Goal: Task Accomplishment & Management: Use online tool/utility

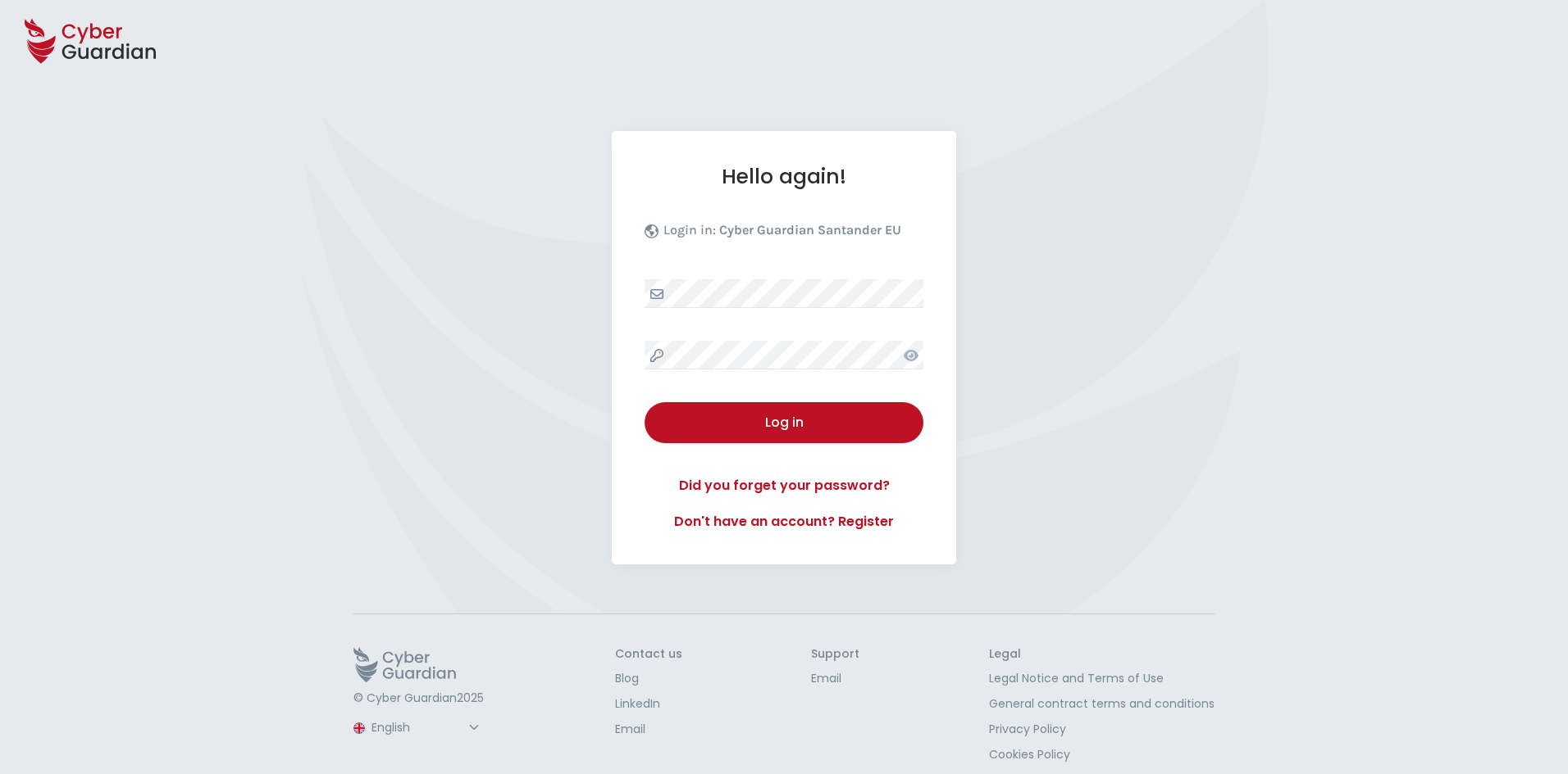
select select "English"
click at [800, 427] on div "Log in" at bounding box center [784, 423] width 254 height 20
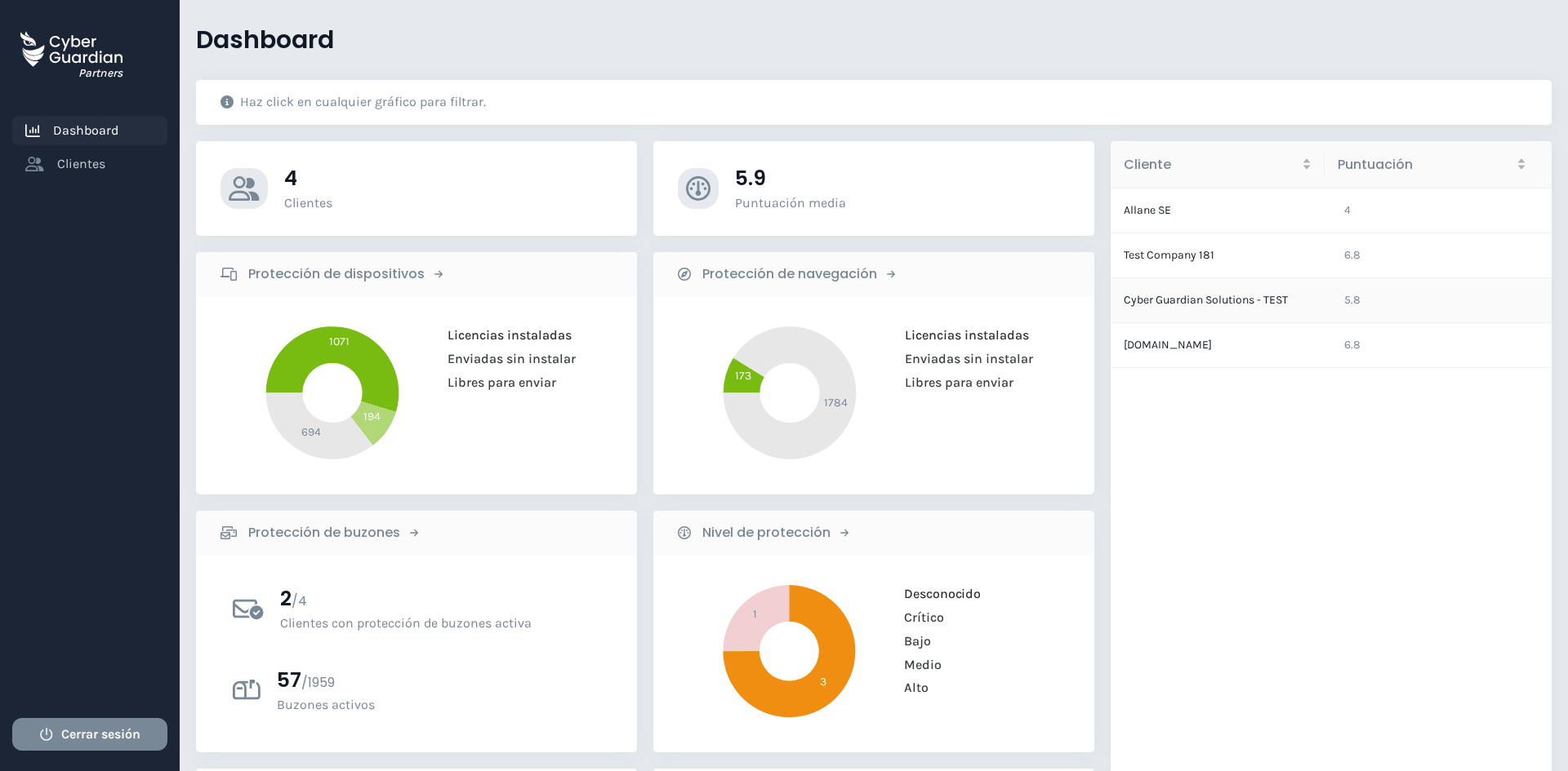
click at [1227, 297] on td "Cyber Guardian Solutions - TEST" at bounding box center [1220, 301] width 220 height 45
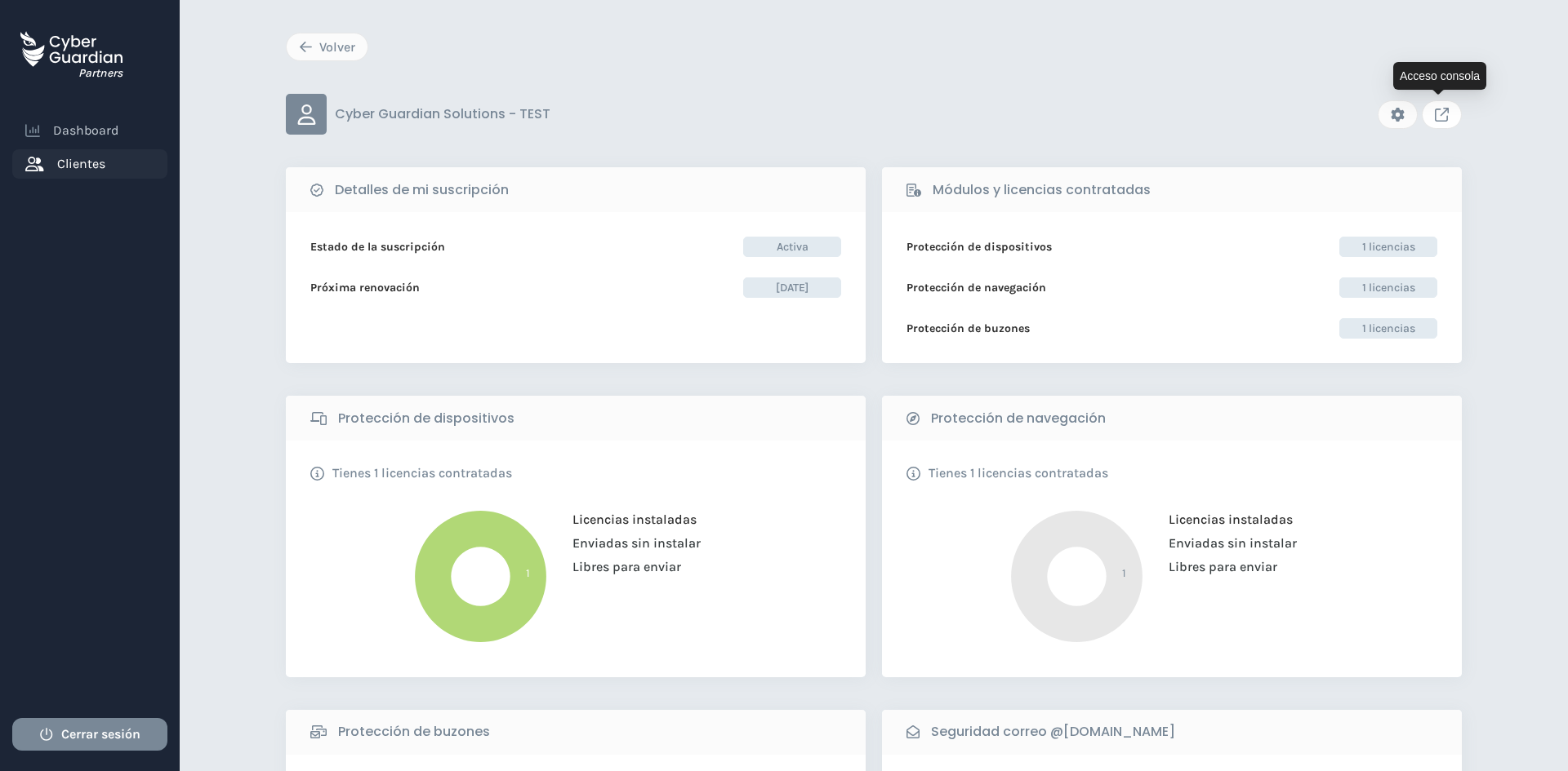
click at [1443, 117] on icon "Link to client console" at bounding box center [1441, 114] width 14 height 14
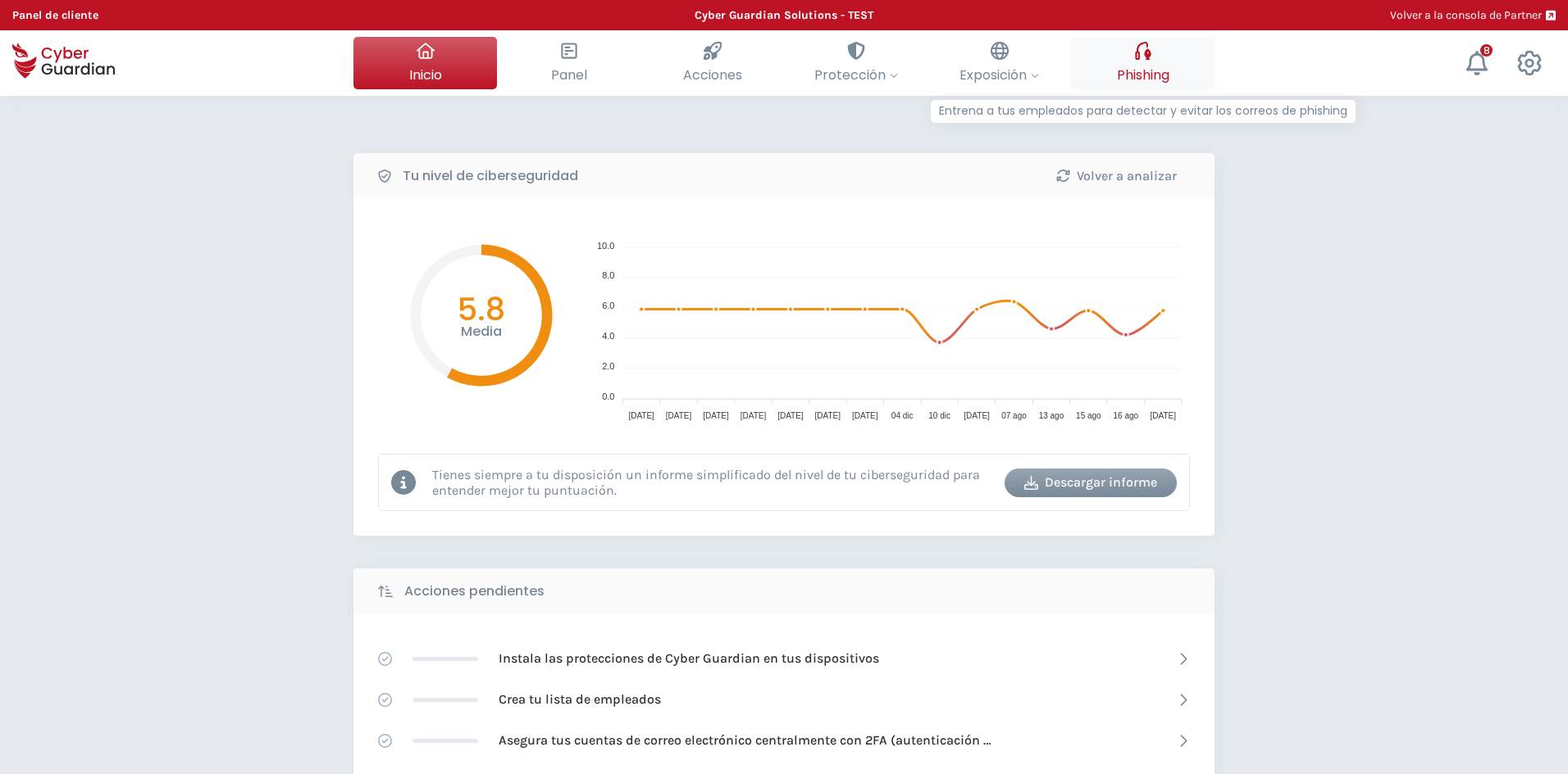
click at [1142, 62] on div at bounding box center [1143, 51] width 18 height 28
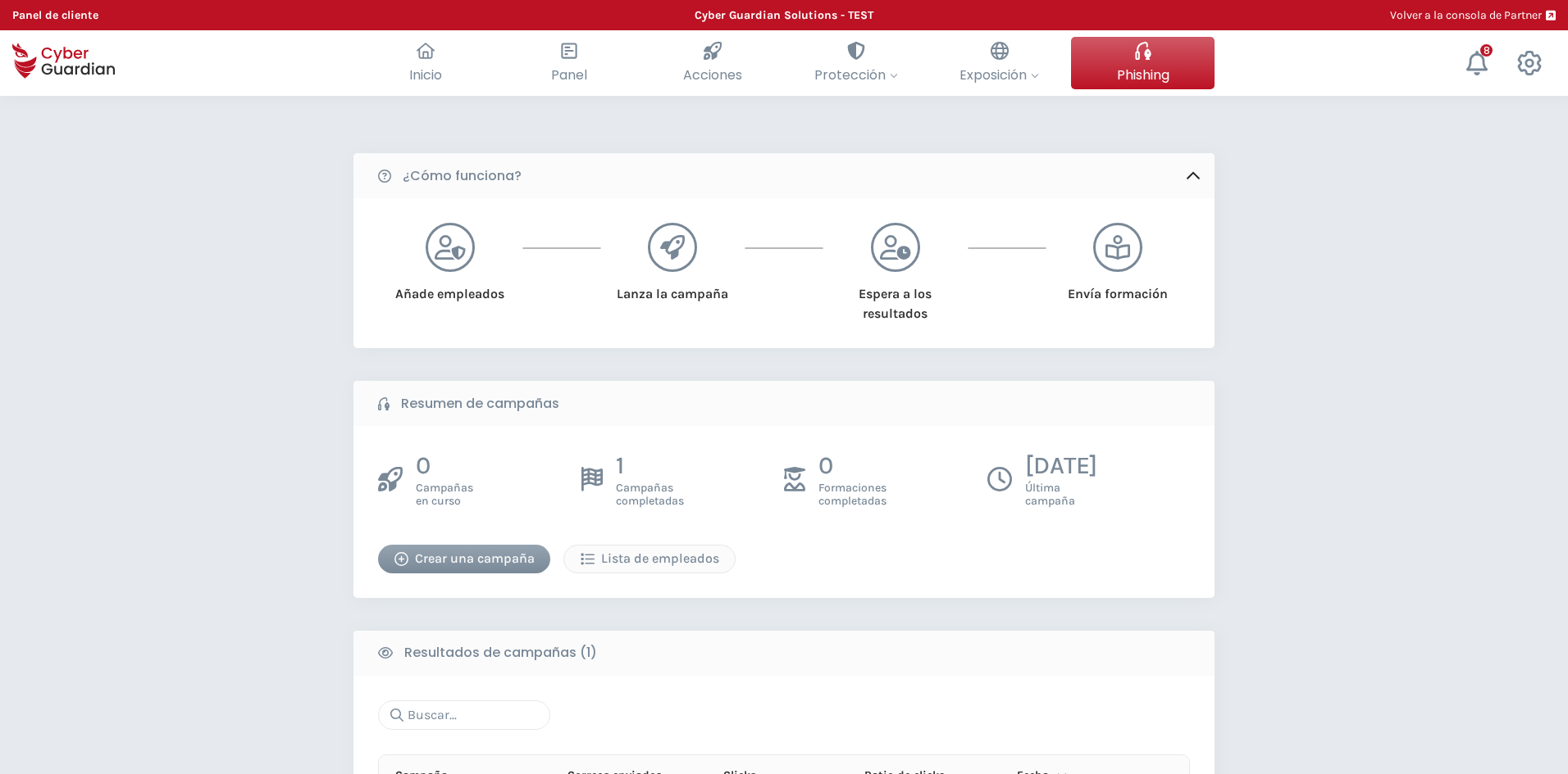
click at [505, 555] on div "Crear una campaña" at bounding box center [464, 559] width 147 height 20
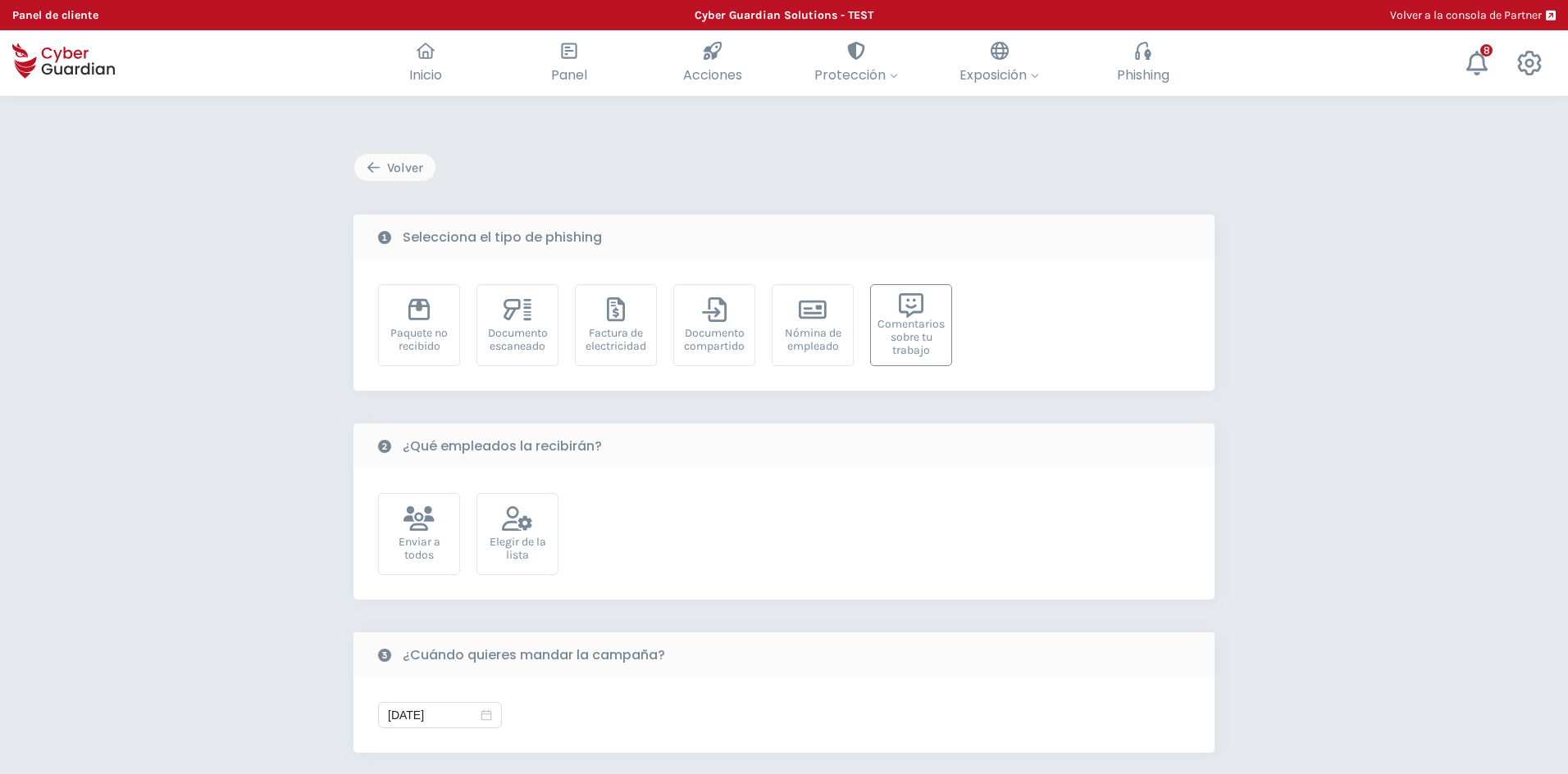
click at [910, 336] on div "Comentarios sobre tu trabajo" at bounding box center [911, 337] width 67 height 39
click at [531, 536] on div "Elegir de la lista" at bounding box center [517, 548] width 64 height 26
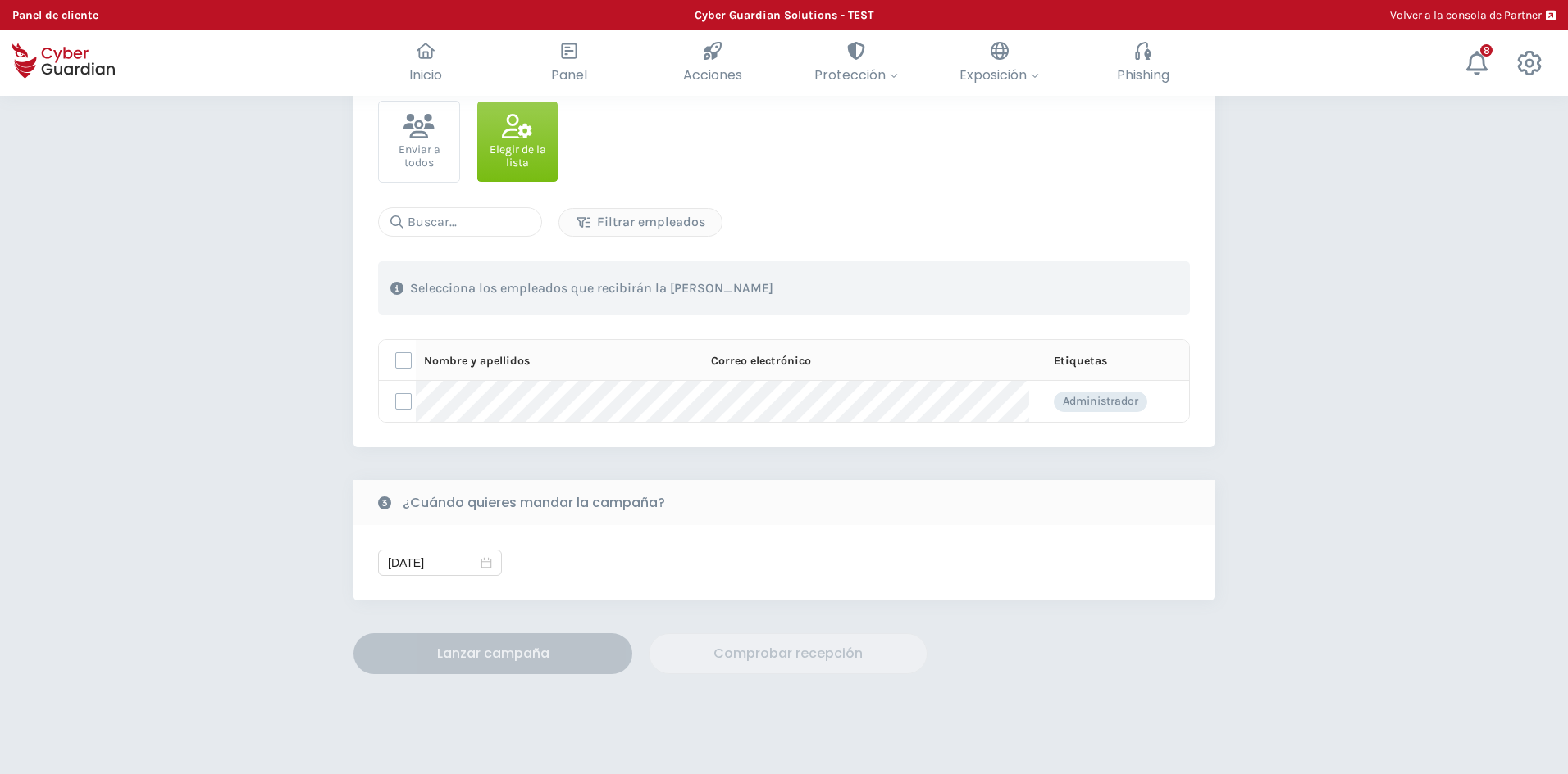
scroll to position [410, 0]
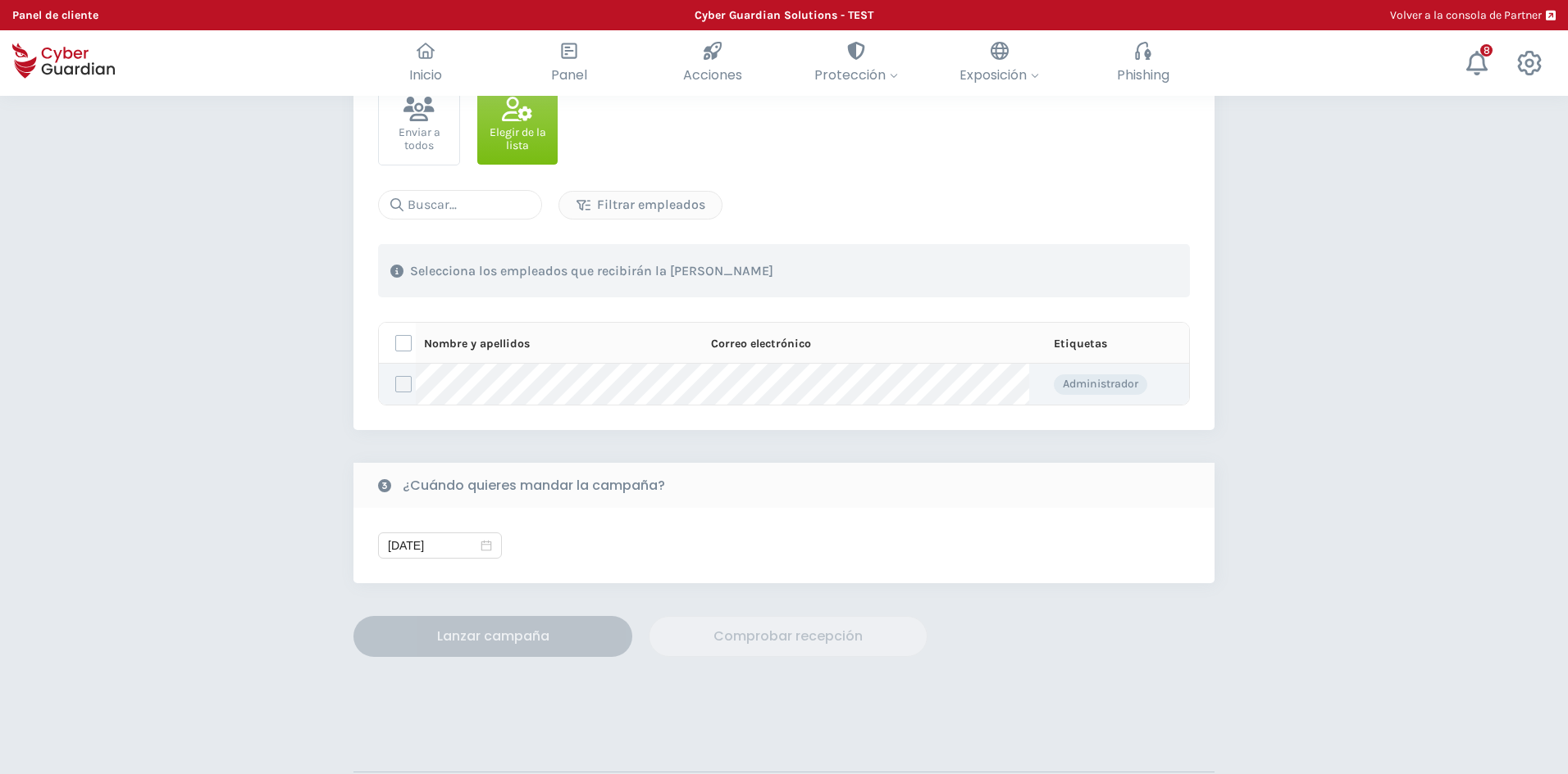
click at [399, 389] on label at bounding box center [403, 385] width 16 height 16
click at [396, 389] on input "checkbox" at bounding box center [396, 384] width 0 height 15
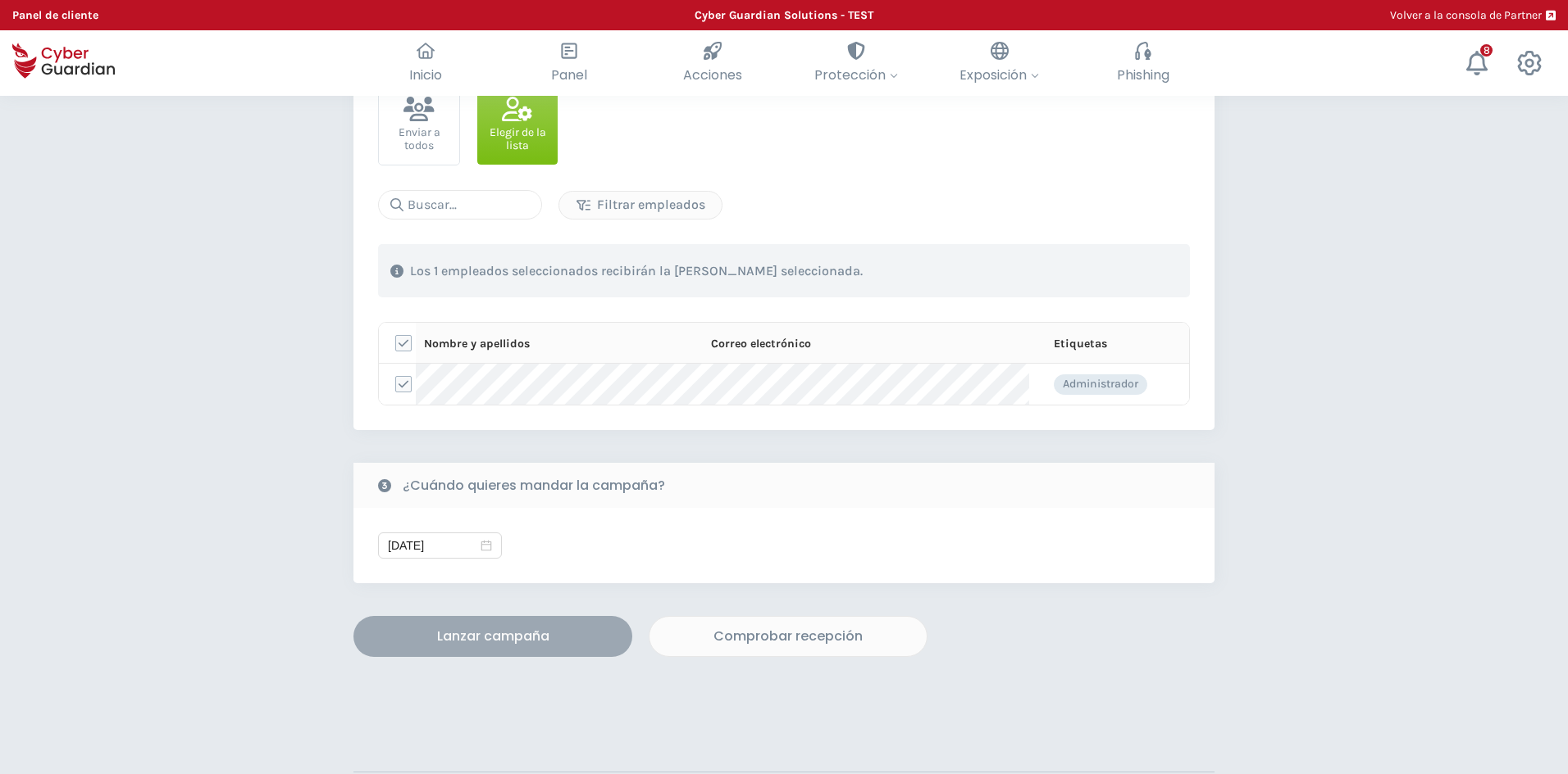
click at [530, 628] on div "Lanzar campaña" at bounding box center [492, 637] width 254 height 20
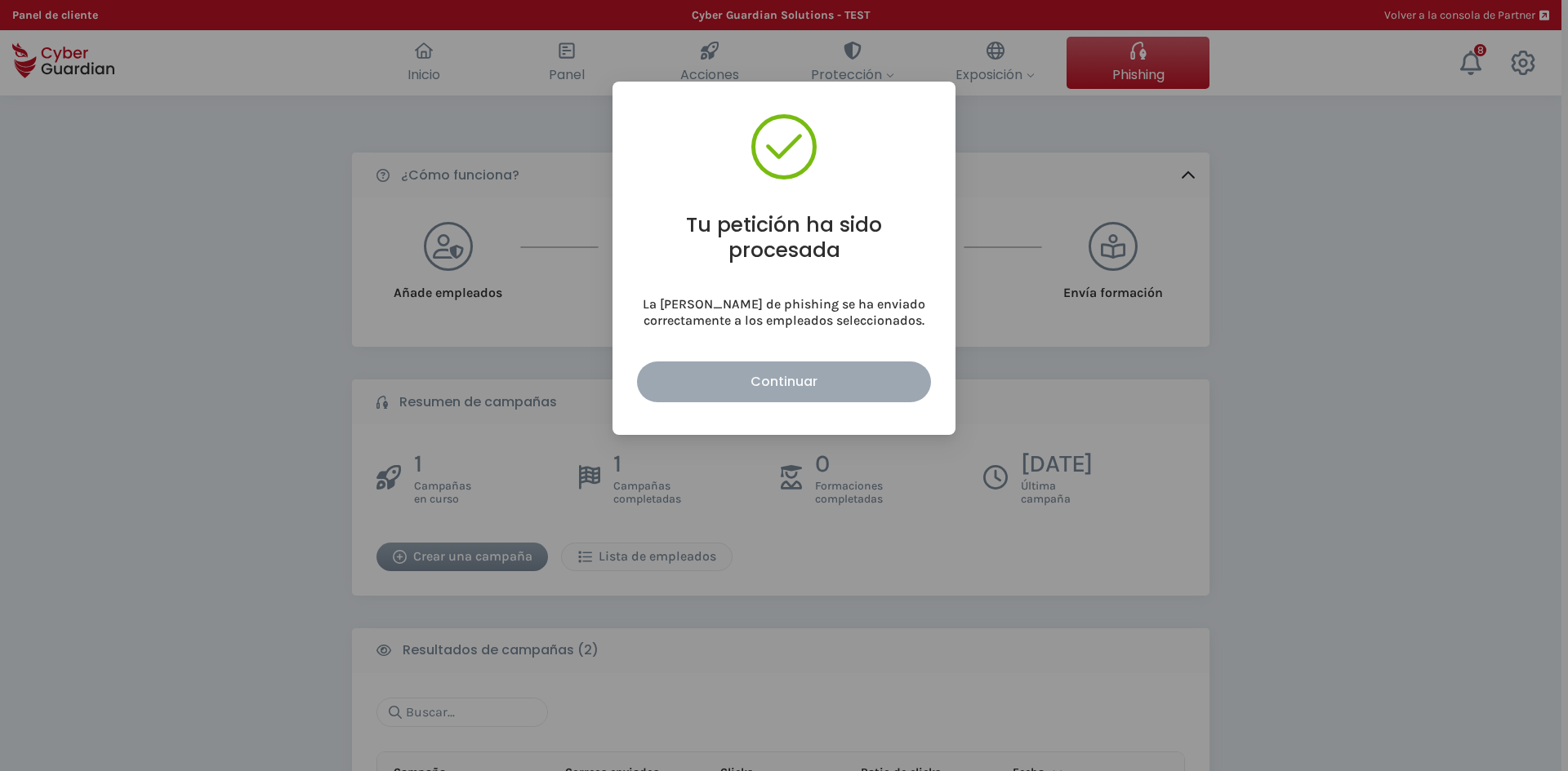
click at [762, 379] on div "Continuar" at bounding box center [783, 381] width 269 height 21
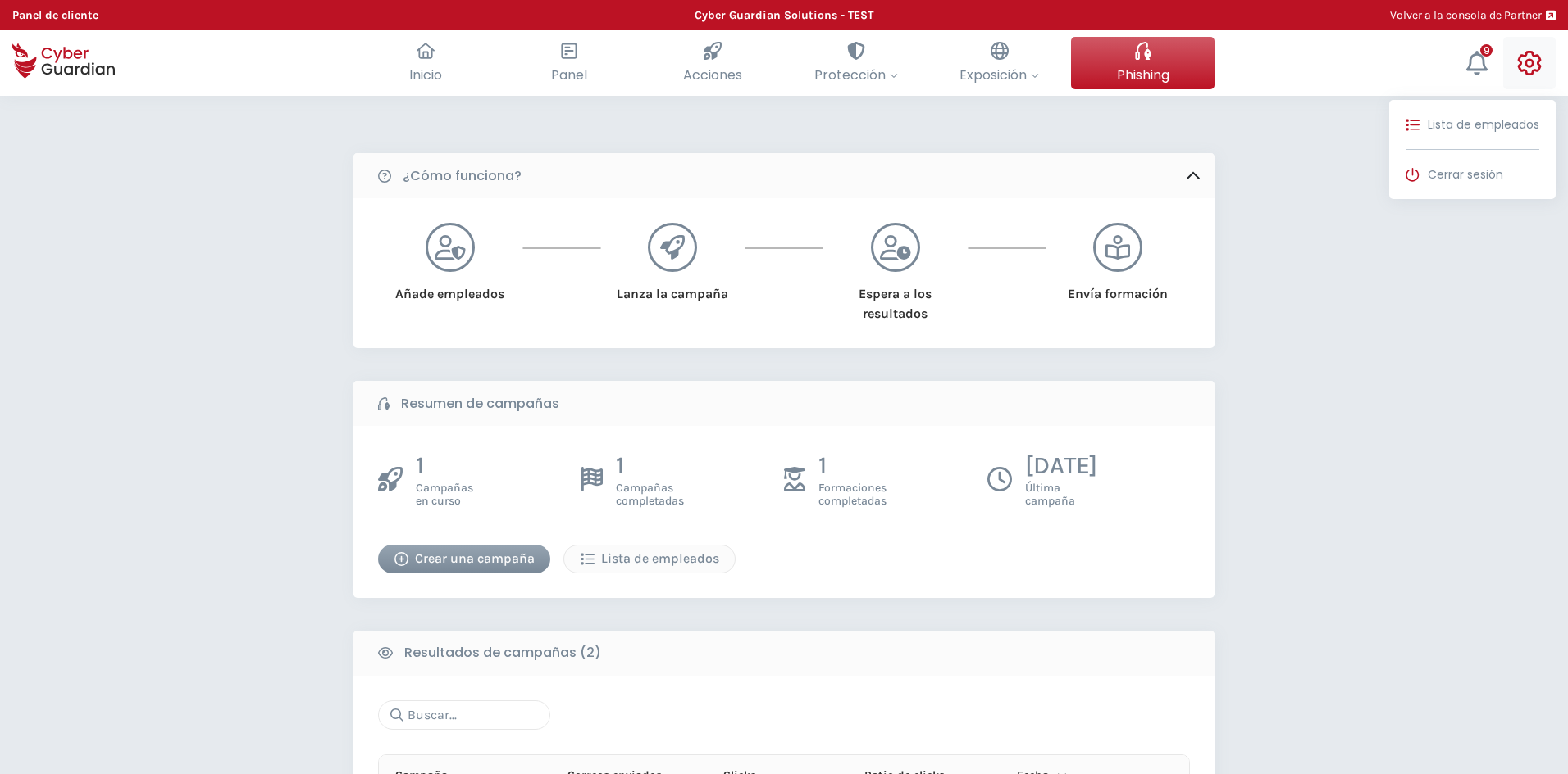
click at [1535, 65] on icon at bounding box center [1529, 63] width 25 height 25
click at [1483, 176] on span "Cerrar sesión" at bounding box center [1465, 175] width 76 height 17
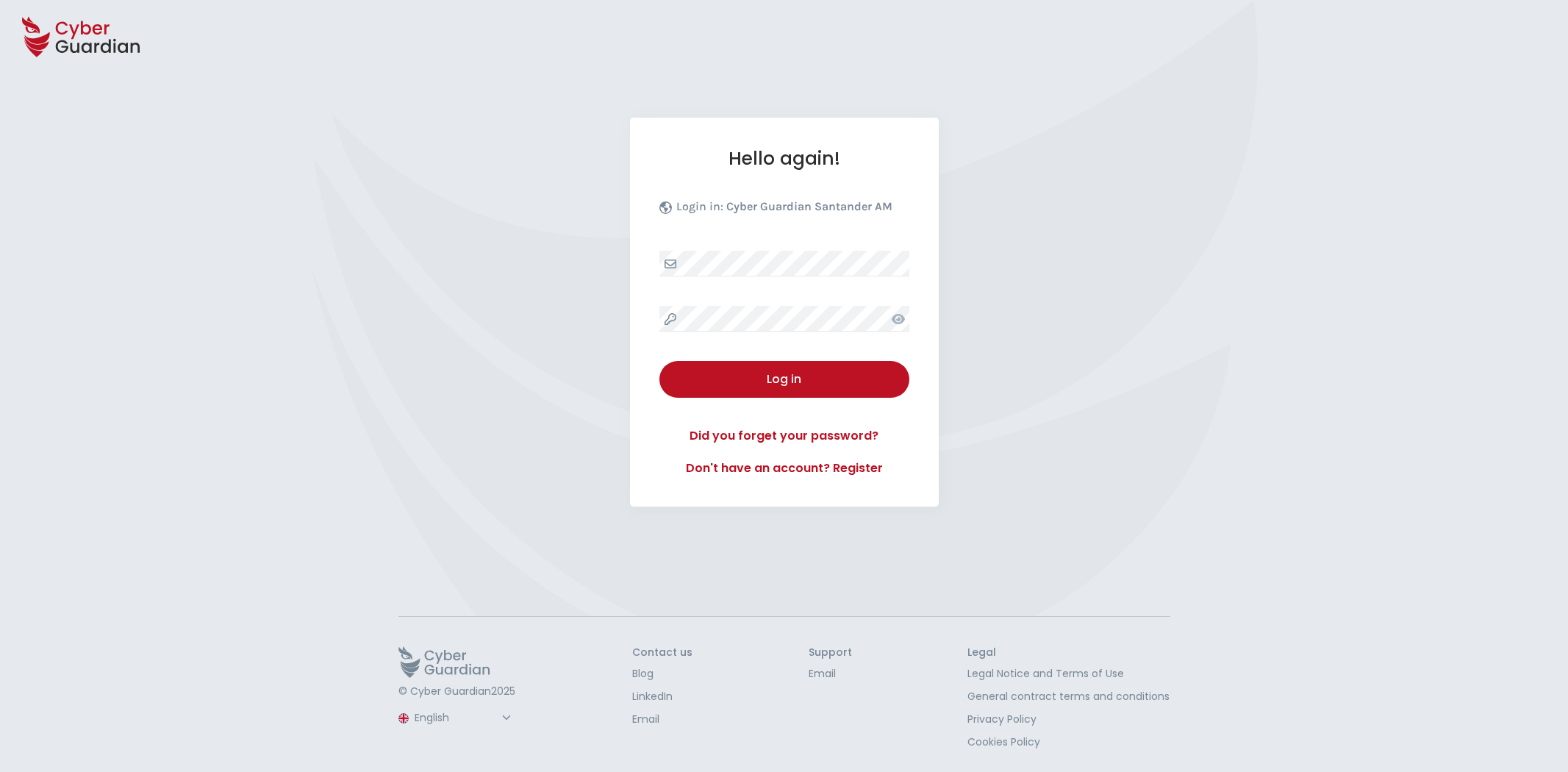
select select "English"
